Goal: Task Accomplishment & Management: Use online tool/utility

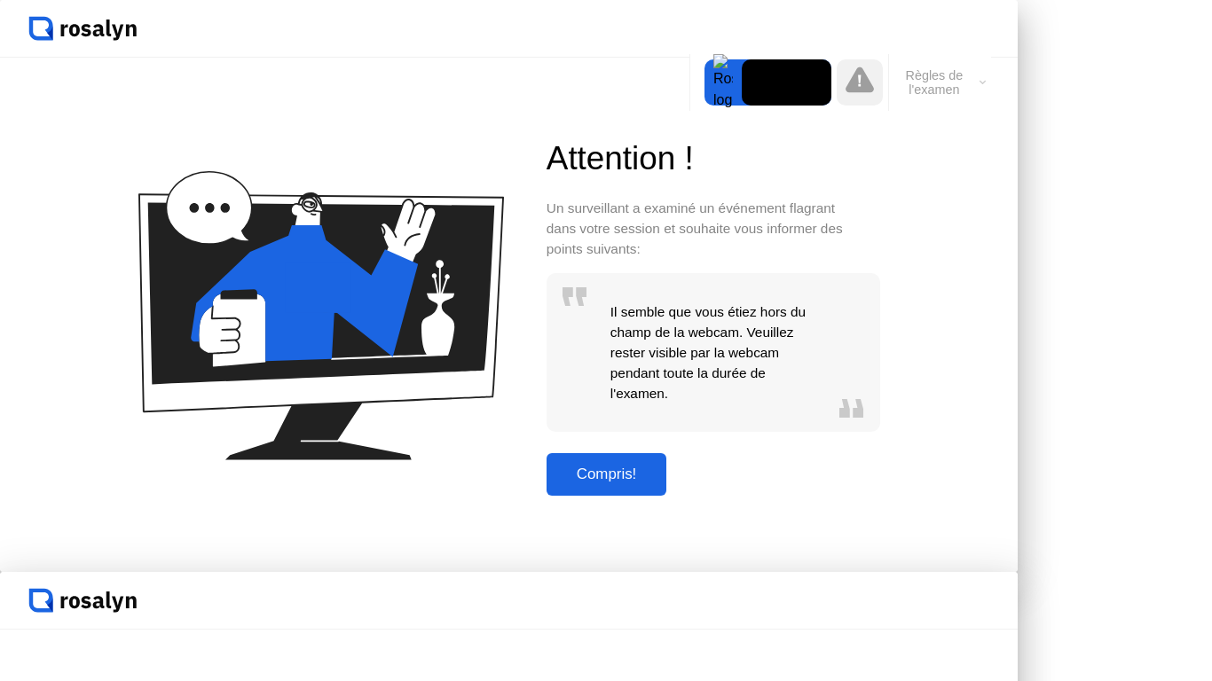
drag, startPoint x: 0, startPoint y: 0, endPoint x: 701, endPoint y: 518, distance: 871.6
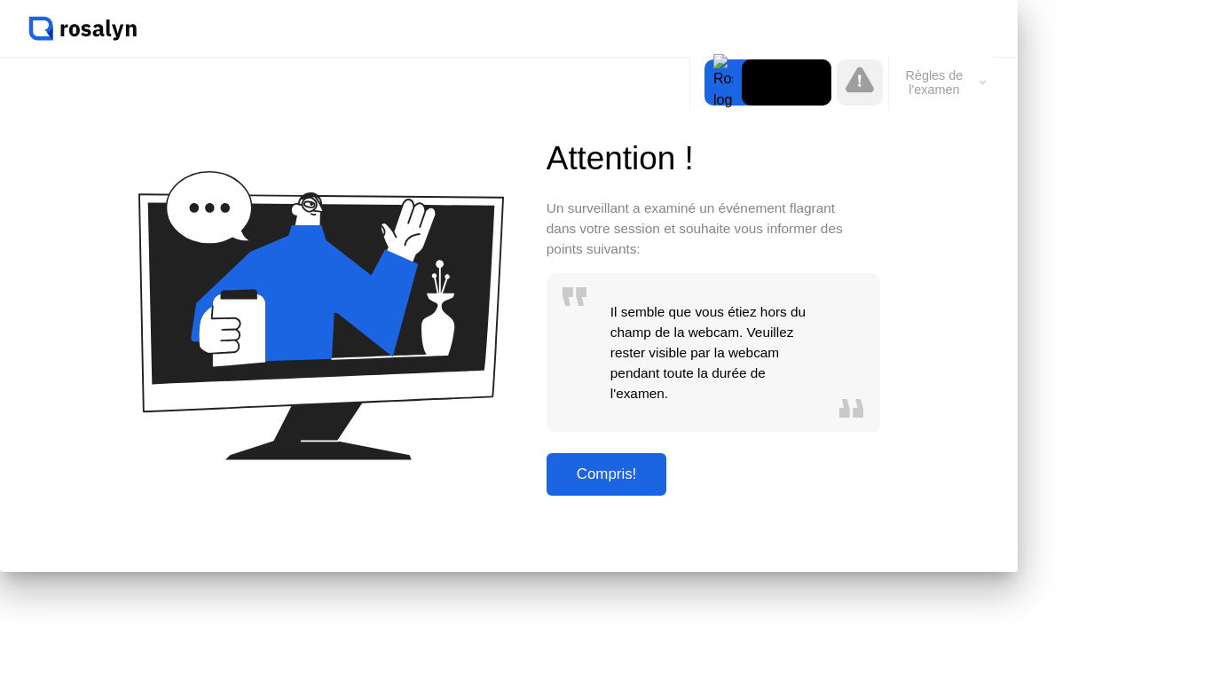
click at [662, 484] on div "Compris!" at bounding box center [607, 475] width 110 height 18
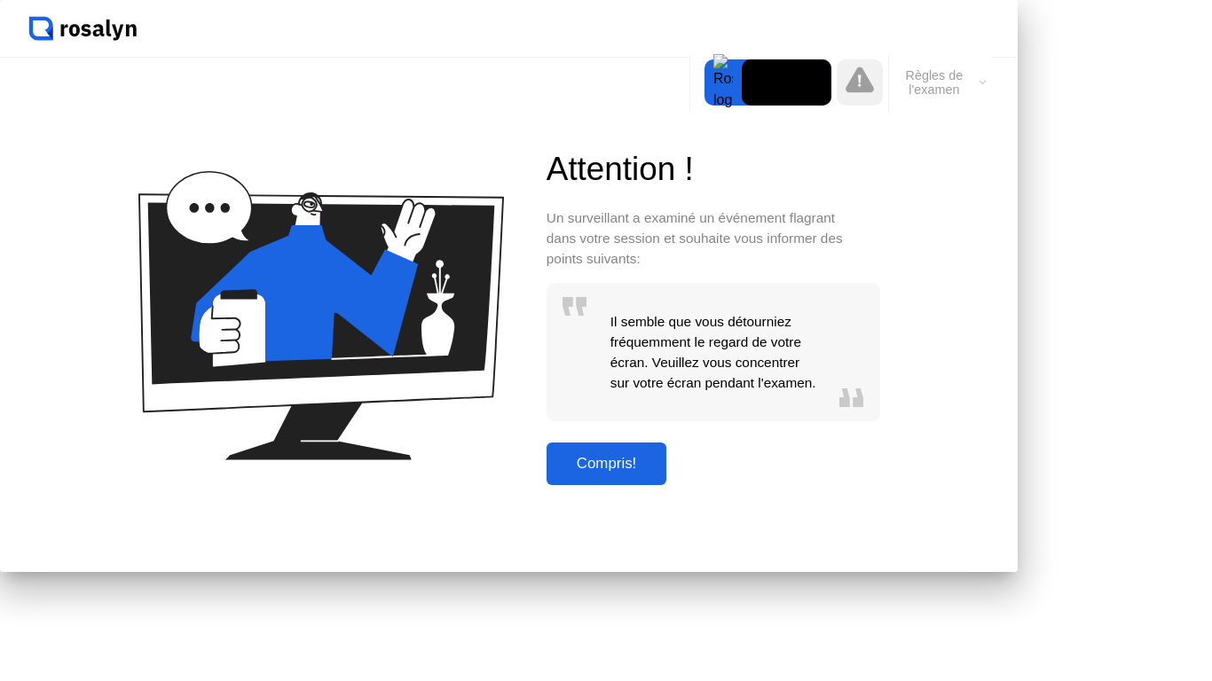
click at [662, 473] on div "Compris!" at bounding box center [607, 464] width 110 height 18
click img
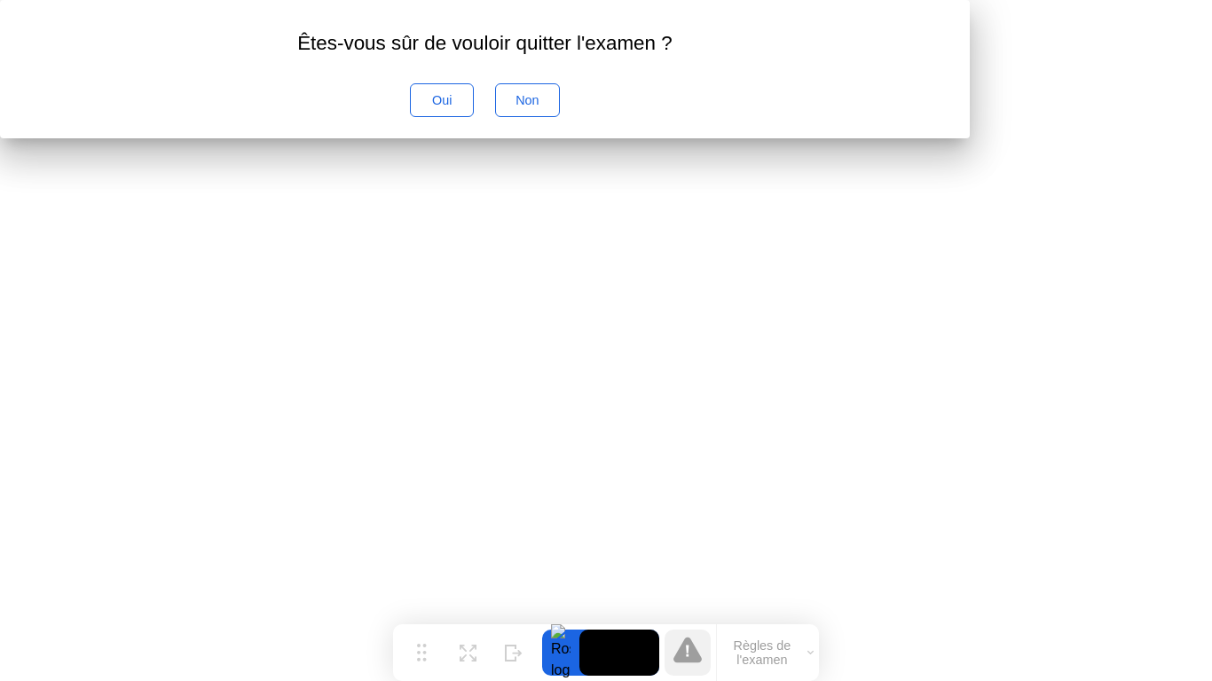
click at [474, 117] on button "Oui" at bounding box center [442, 100] width 64 height 34
